Goal: Task Accomplishment & Management: Use online tool/utility

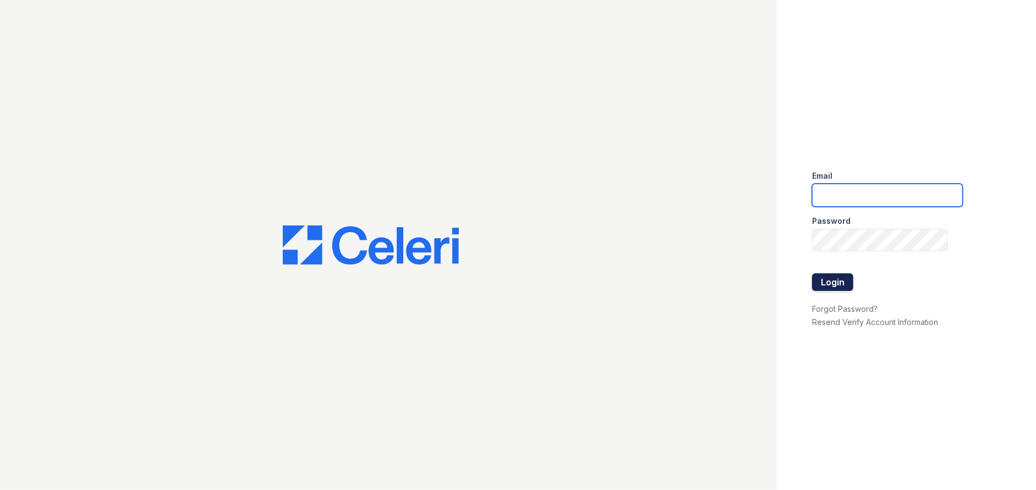
type input "csmith@trinity-pm.com"
click at [845, 281] on button "Login" at bounding box center [832, 283] width 41 height 18
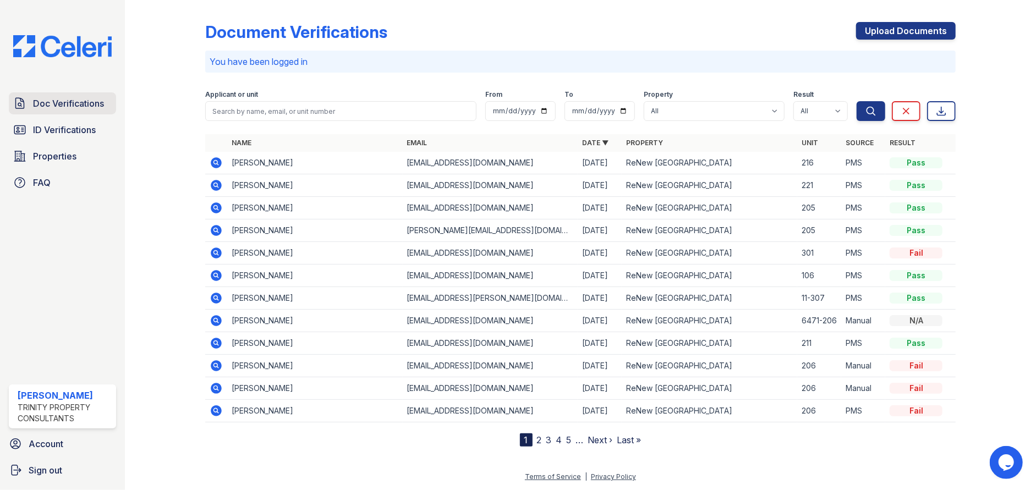
click at [61, 139] on link "ID Verifications" at bounding box center [62, 130] width 107 height 22
